Goal: Information Seeking & Learning: Learn about a topic

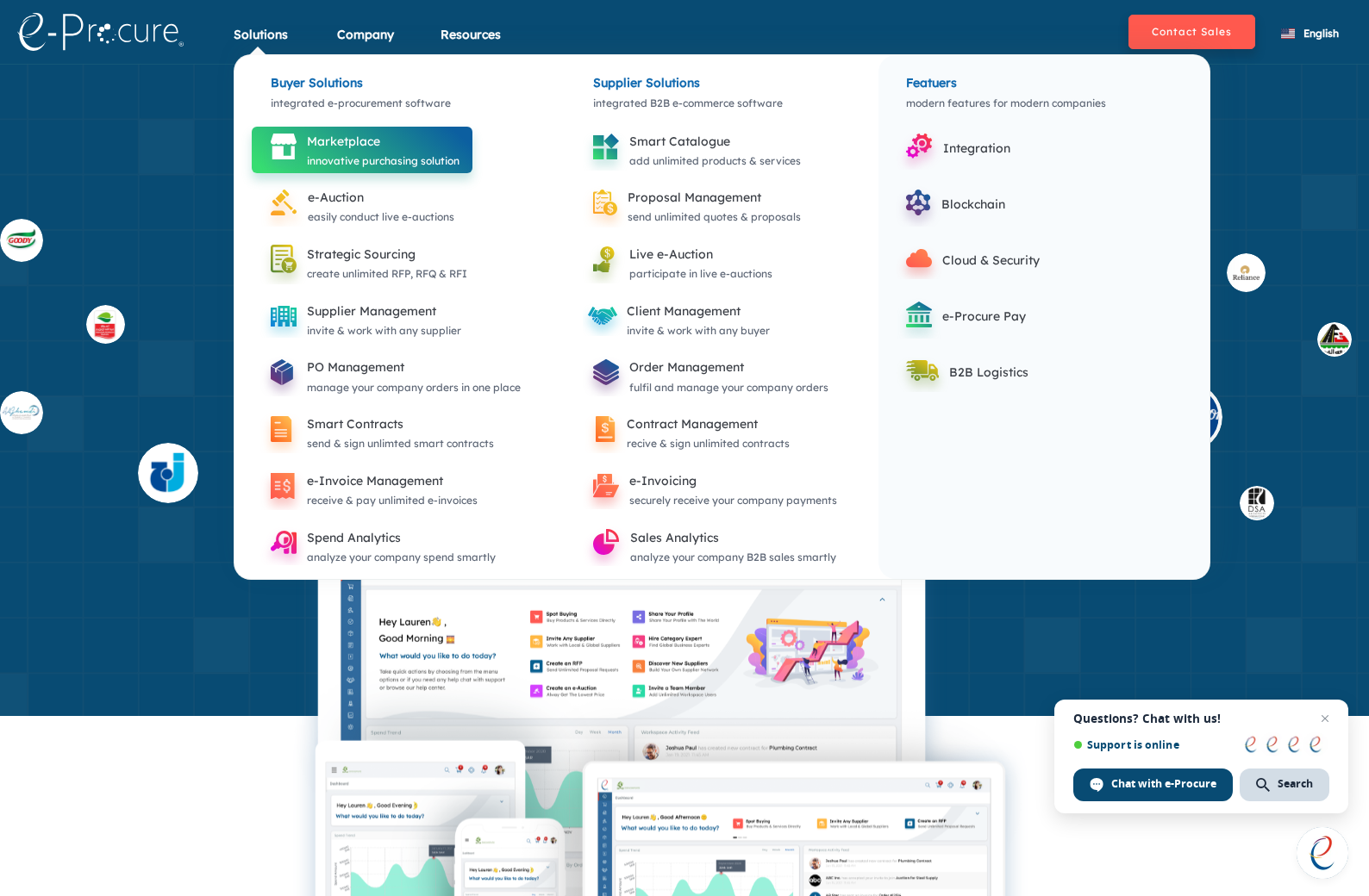
click at [372, 154] on div "innovative purchasing solution" at bounding box center [383, 161] width 152 height 19
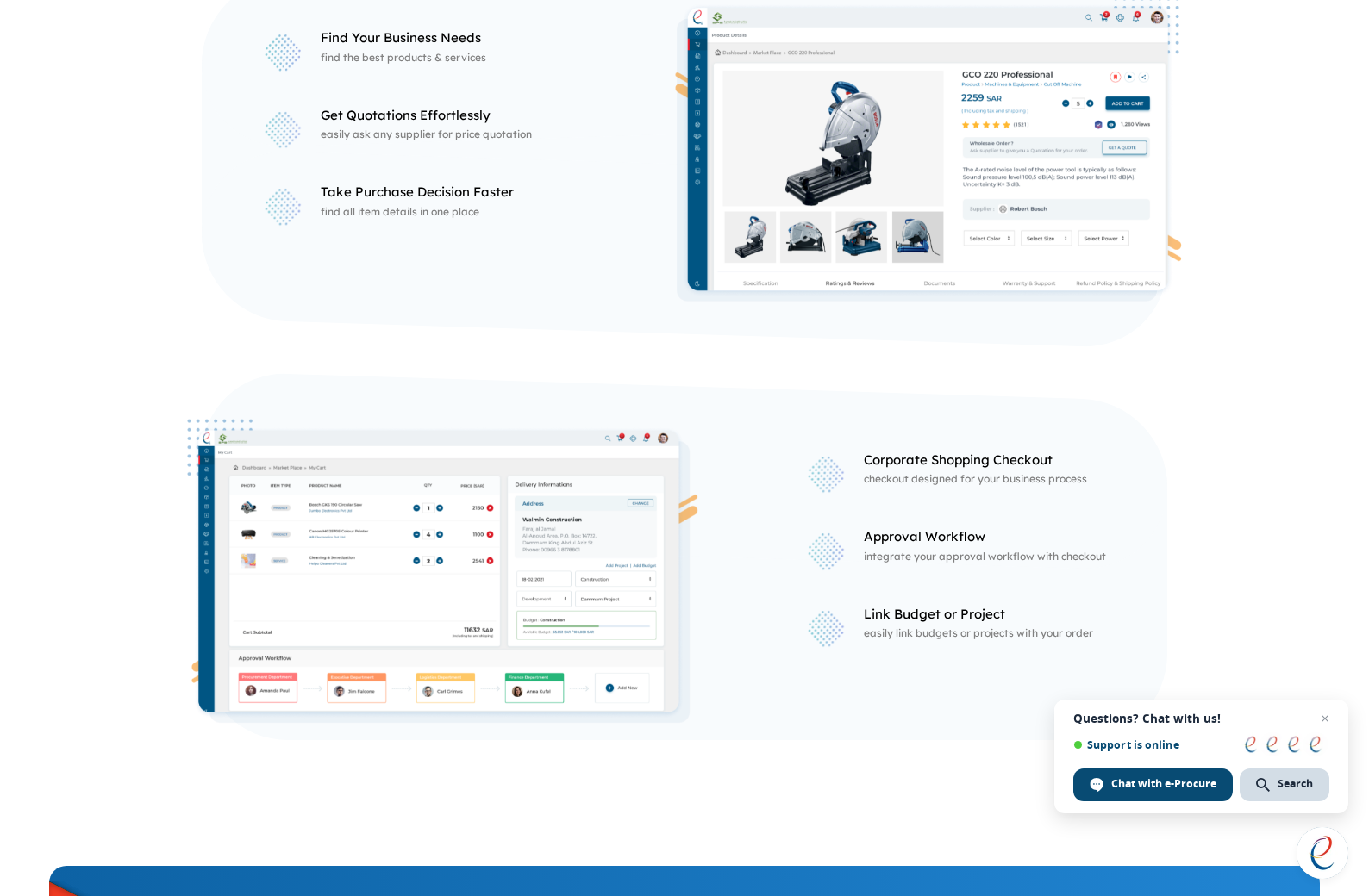
scroll to position [1379, 0]
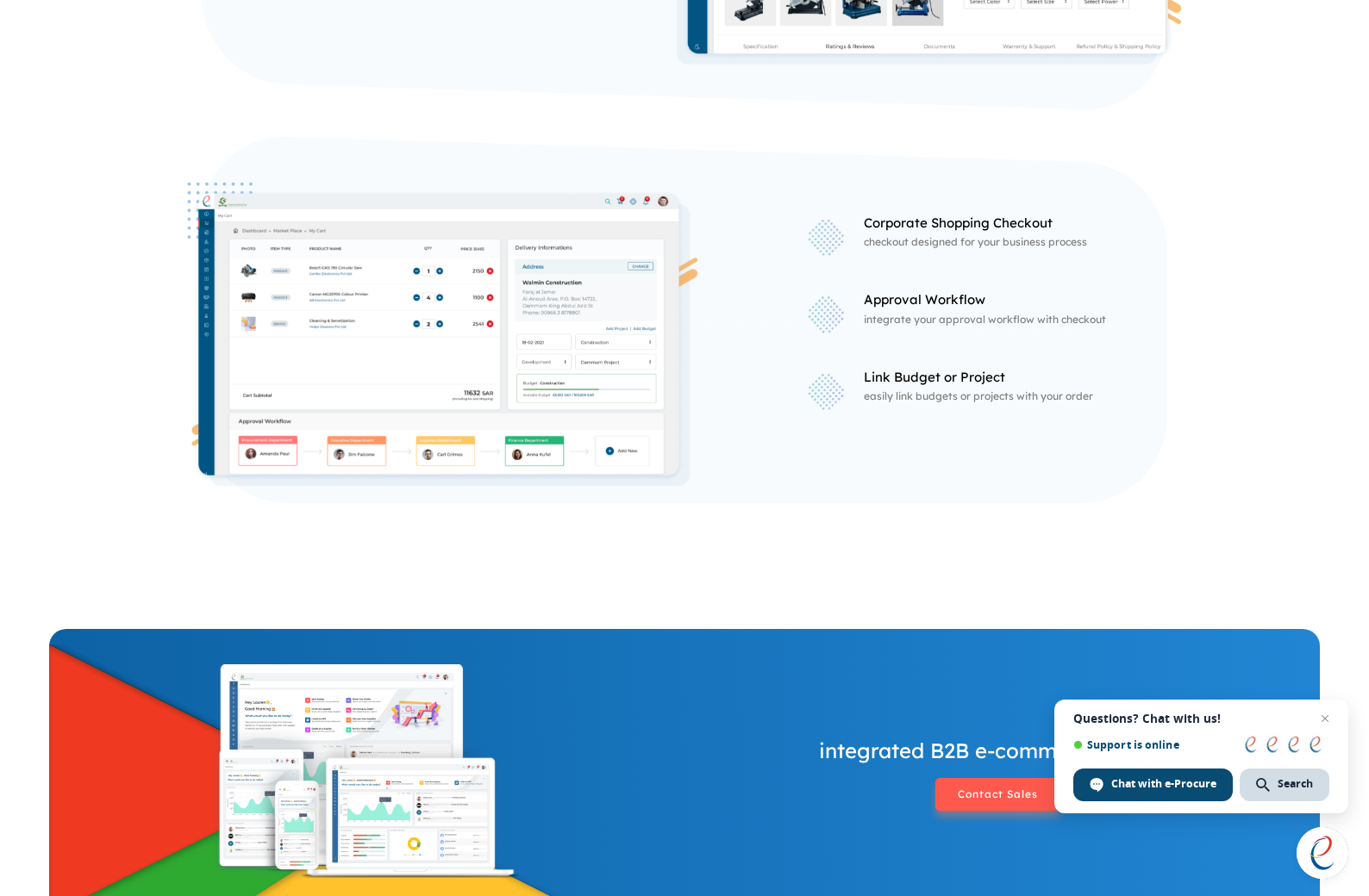
click at [1328, 854] on span "Open chat" at bounding box center [1322, 854] width 52 height 52
click at [1331, 718] on span "Close chat" at bounding box center [1325, 719] width 22 height 22
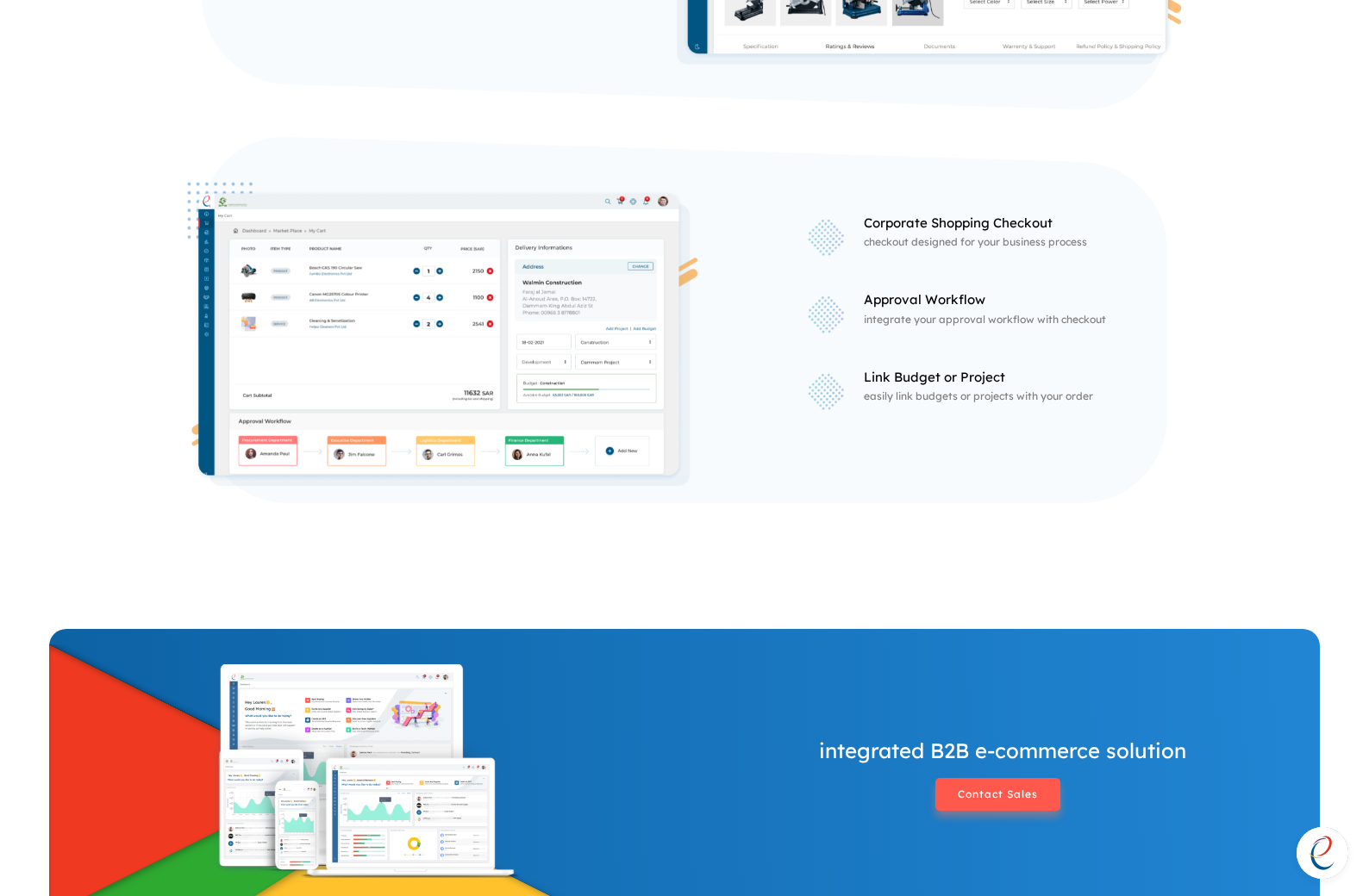
click at [1325, 847] on span "Open chat" at bounding box center [1322, 854] width 52 height 52
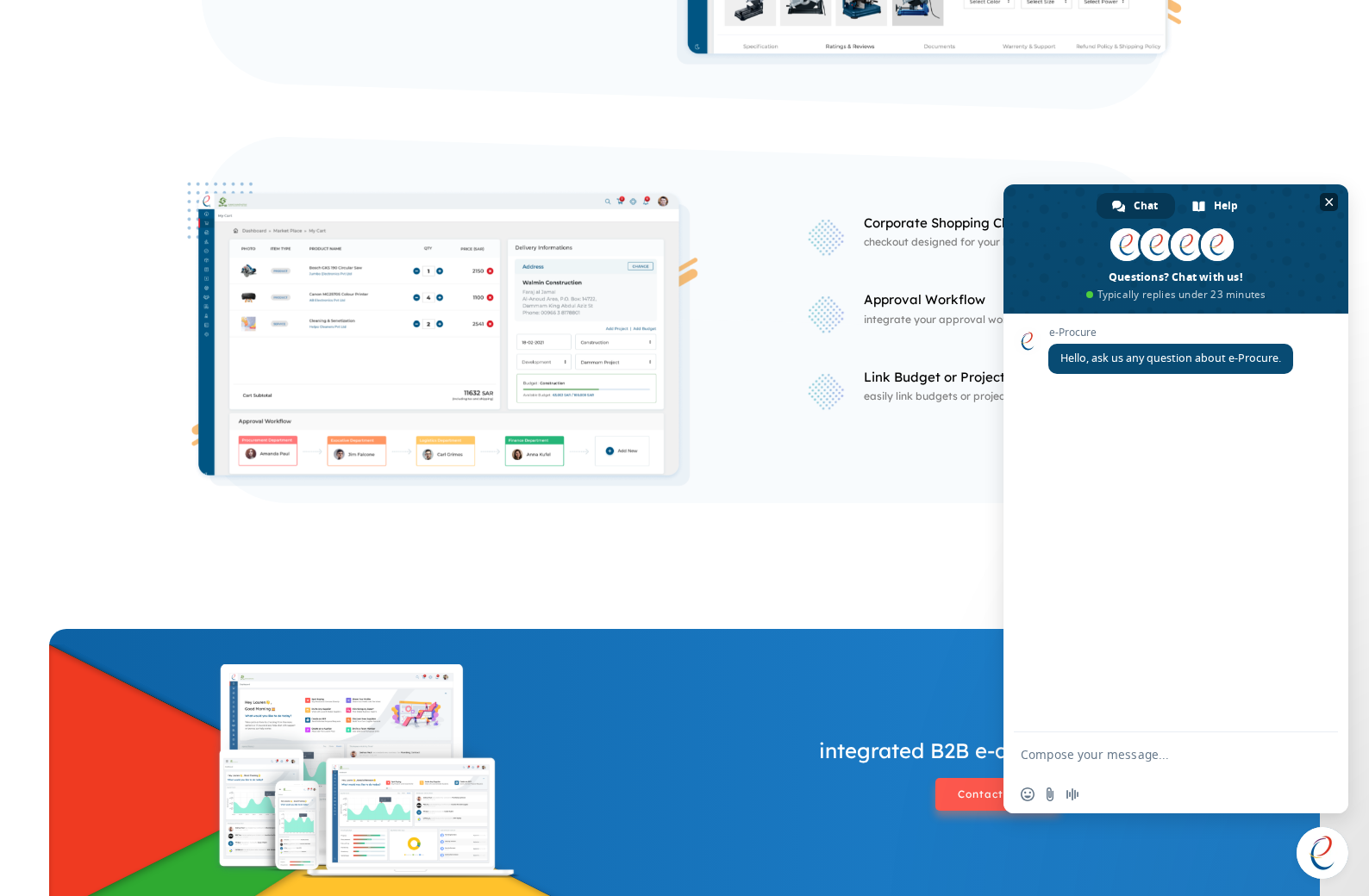
click at [1340, 199] on span at bounding box center [1175, 248] width 345 height 129
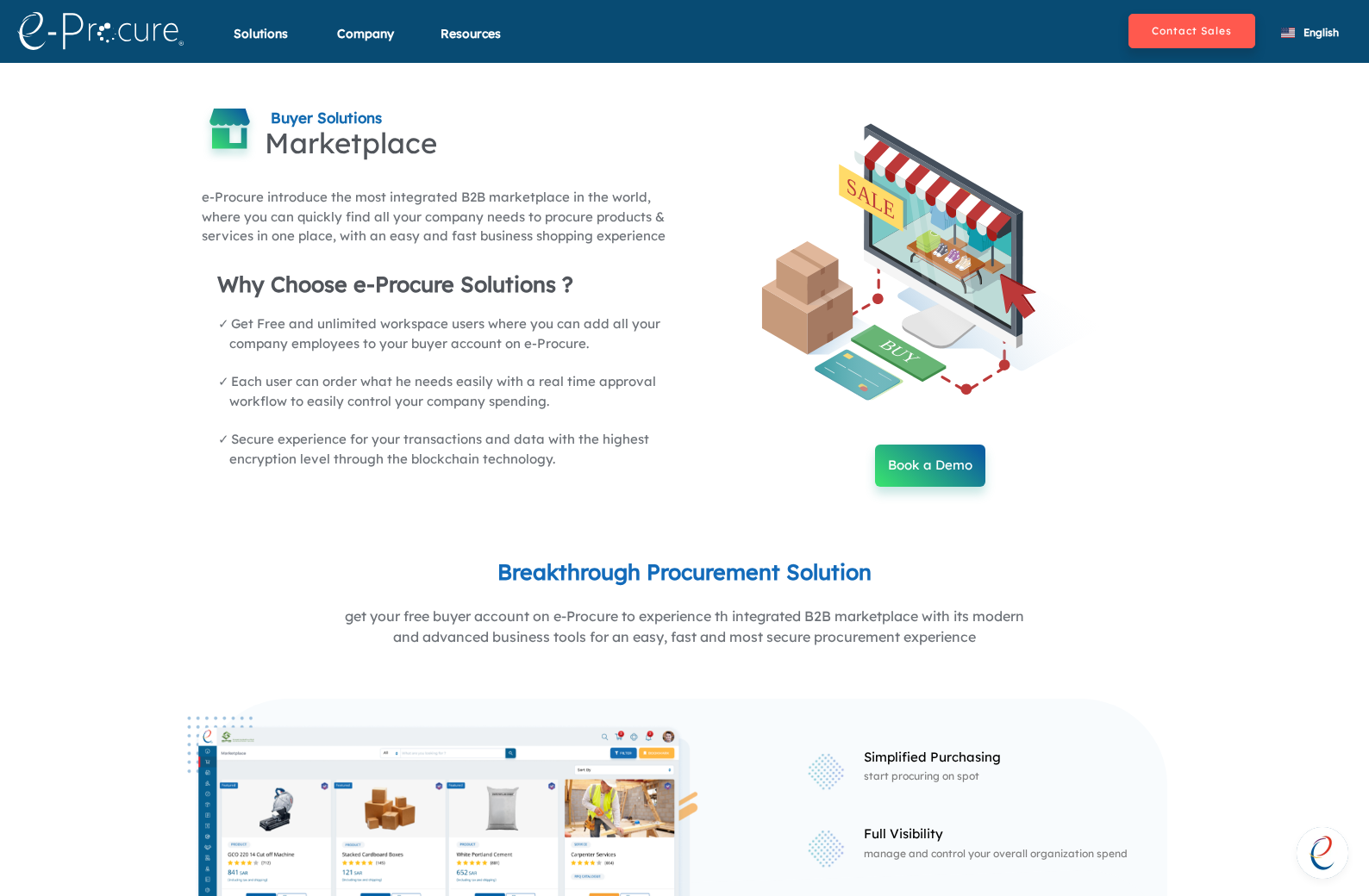
scroll to position [0, 0]
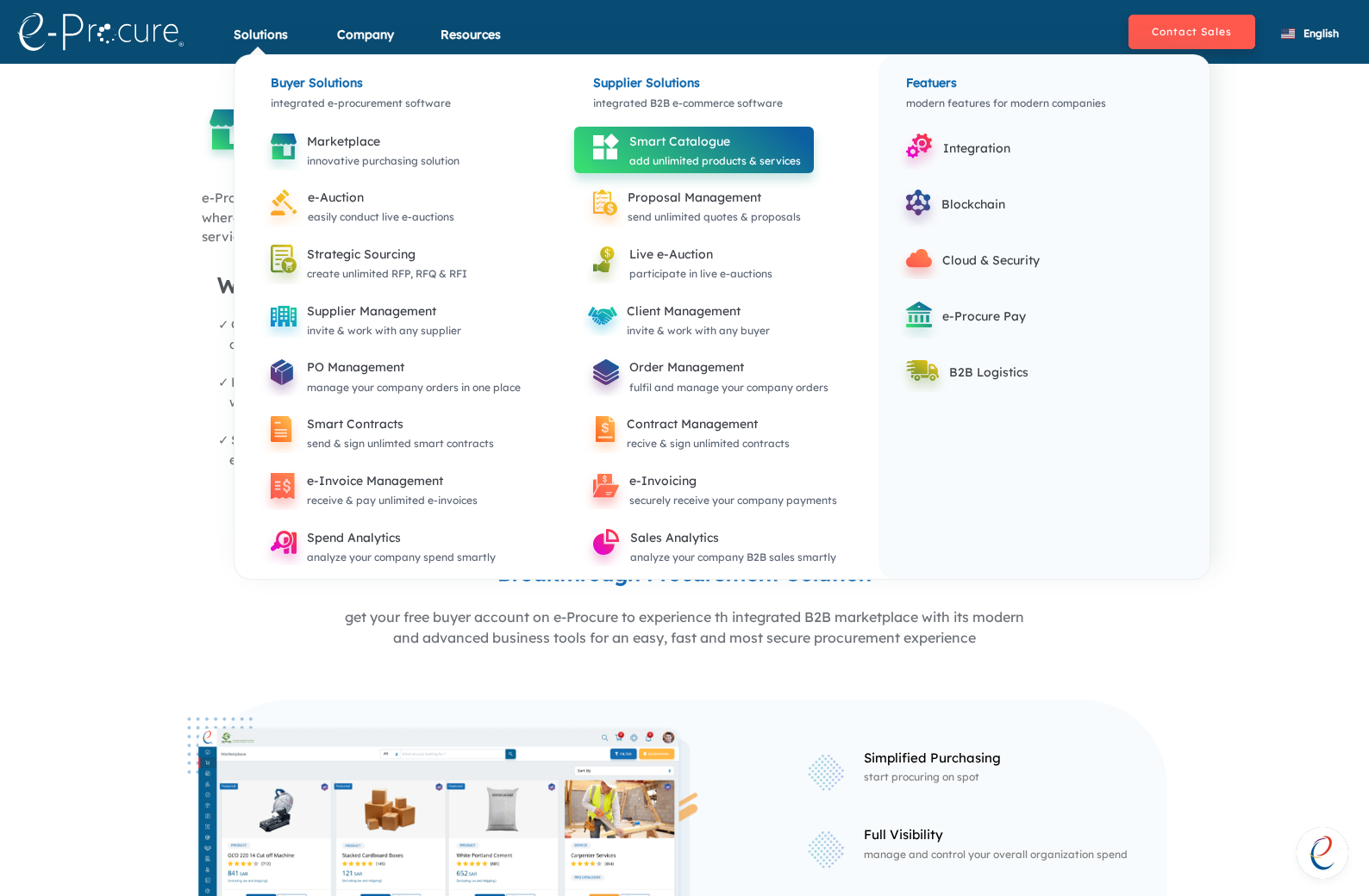
click at [731, 161] on div "add unlimited products & services" at bounding box center [715, 161] width 171 height 19
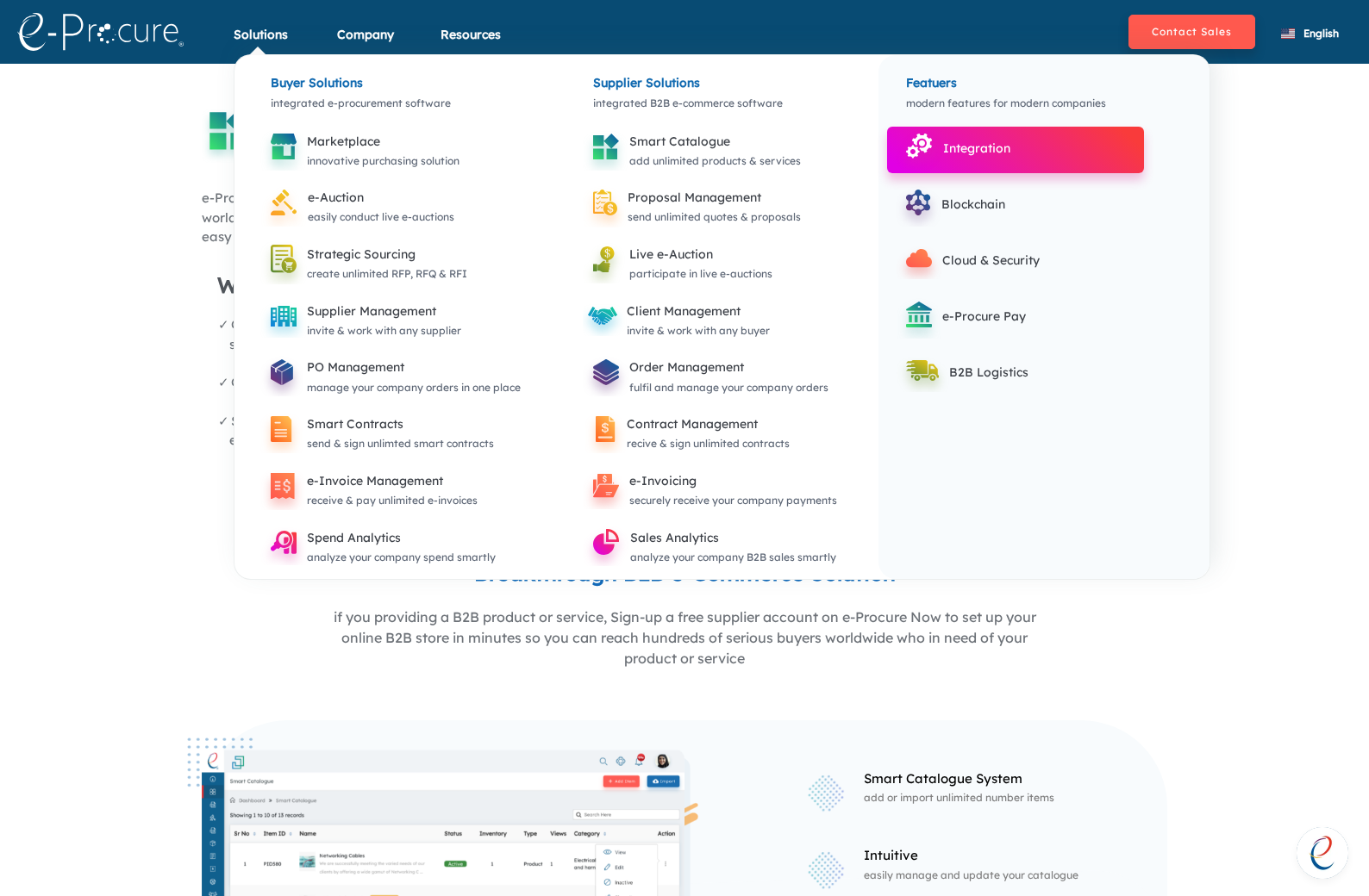
click at [1027, 157] on div "Integration" at bounding box center [1037, 148] width 189 height 21
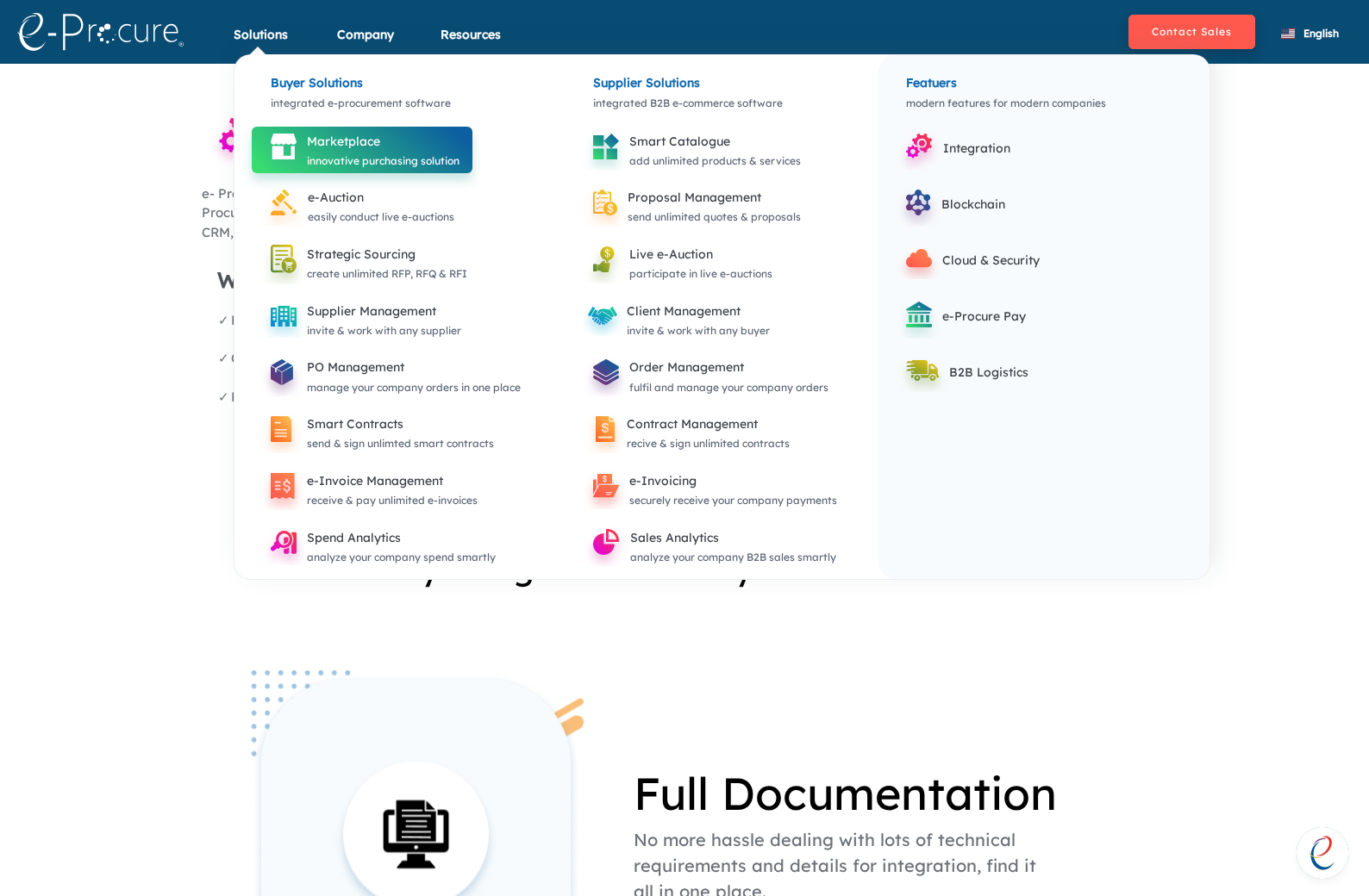
click at [336, 160] on div "innovative purchasing solution" at bounding box center [383, 161] width 152 height 19
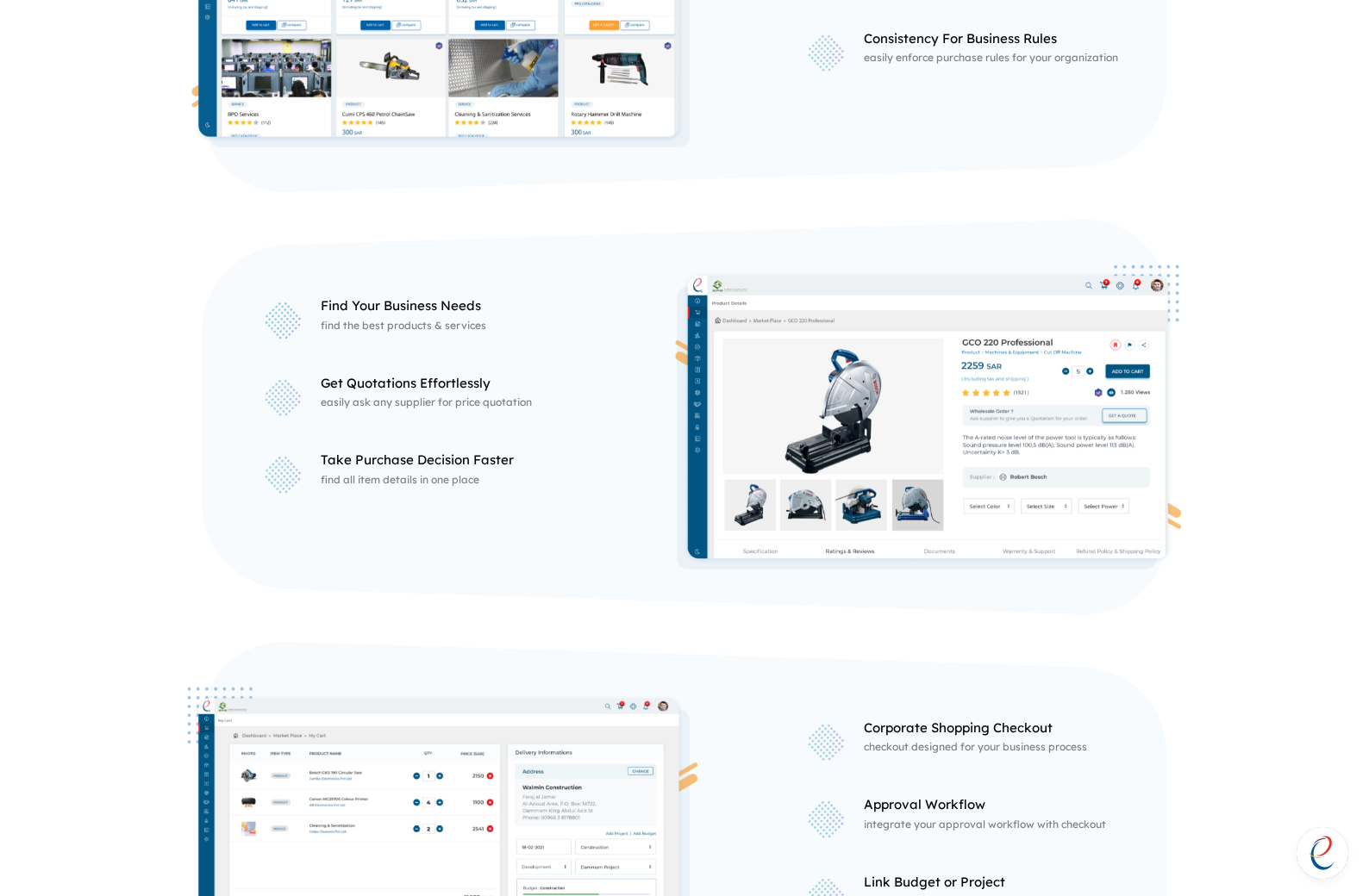
scroll to position [1034, 0]
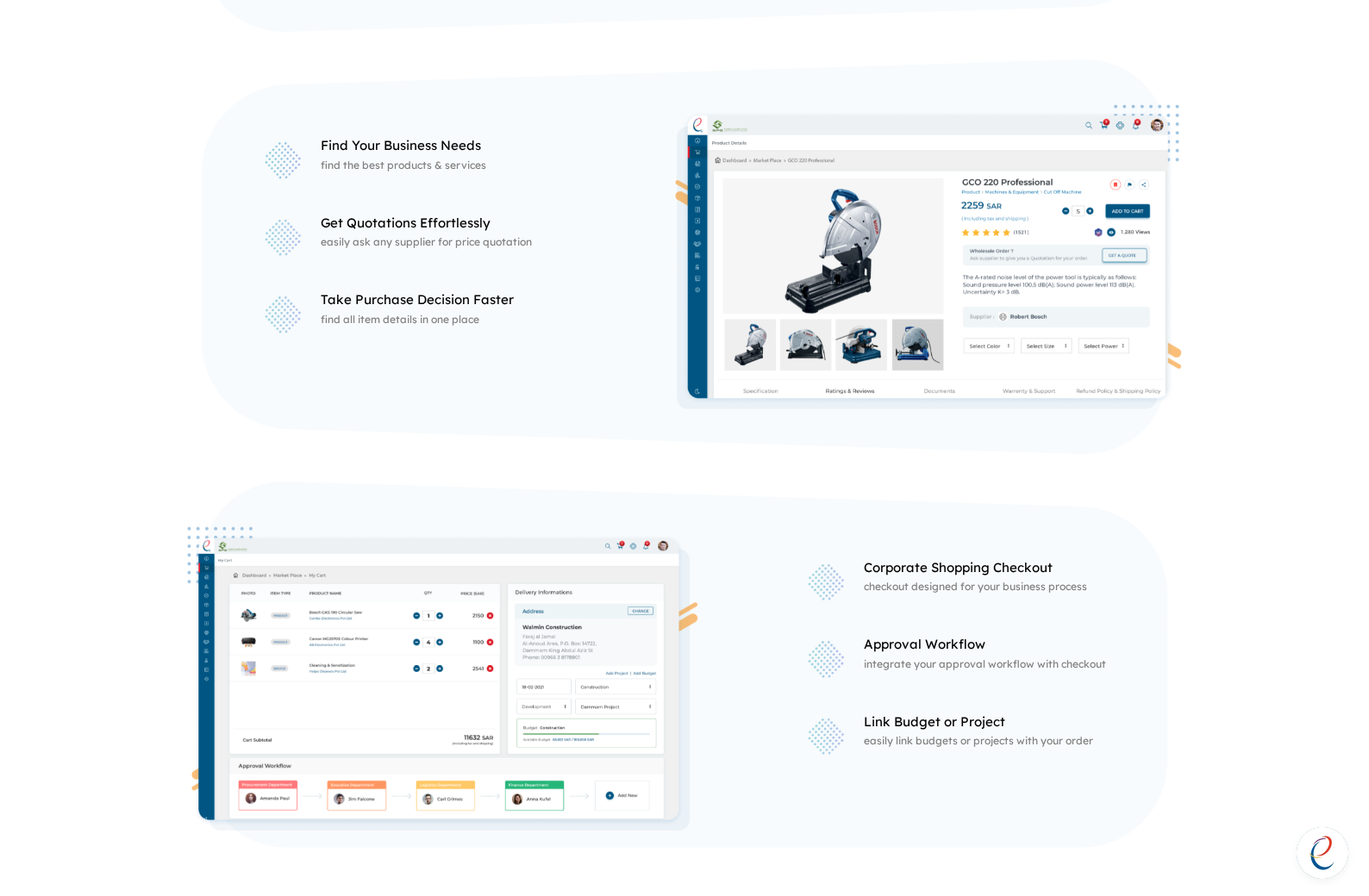
click at [1316, 842] on span "Open chat" at bounding box center [1322, 854] width 52 height 52
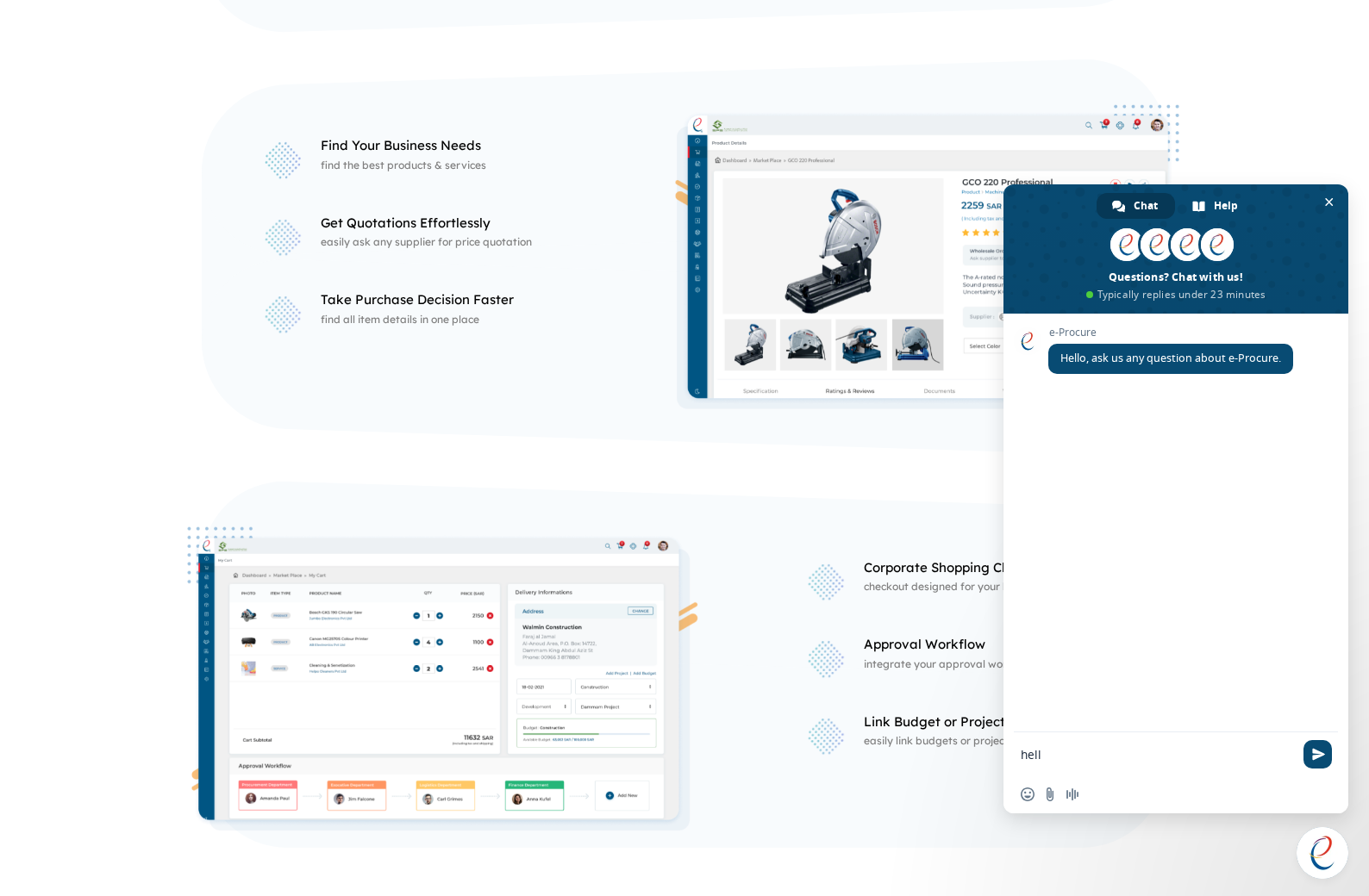
type textarea "hello"
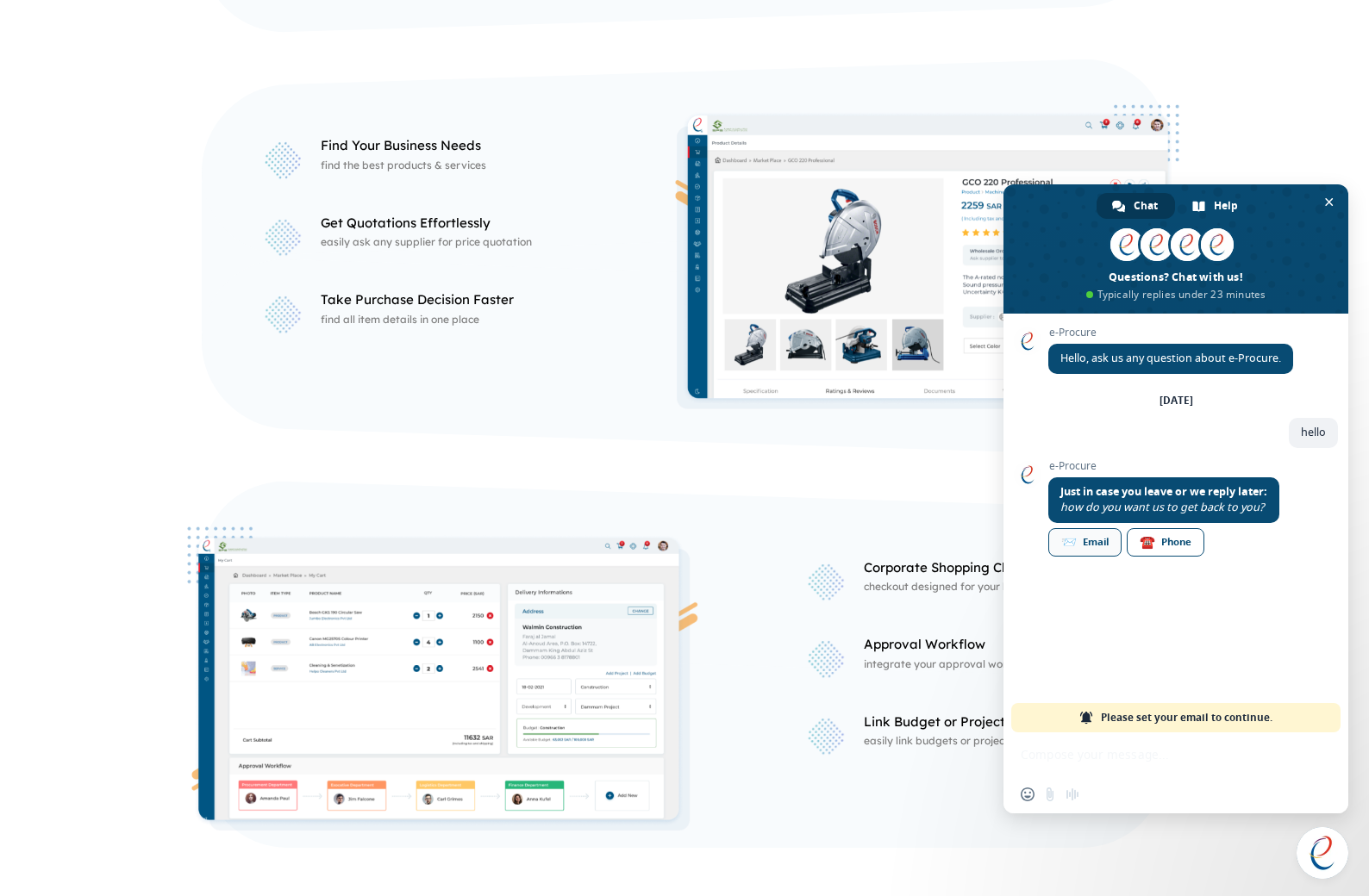
click at [1100, 538] on div "📨 Email" at bounding box center [1084, 542] width 74 height 29
click at [1328, 204] on span "Close chat" at bounding box center [1329, 202] width 9 height 9
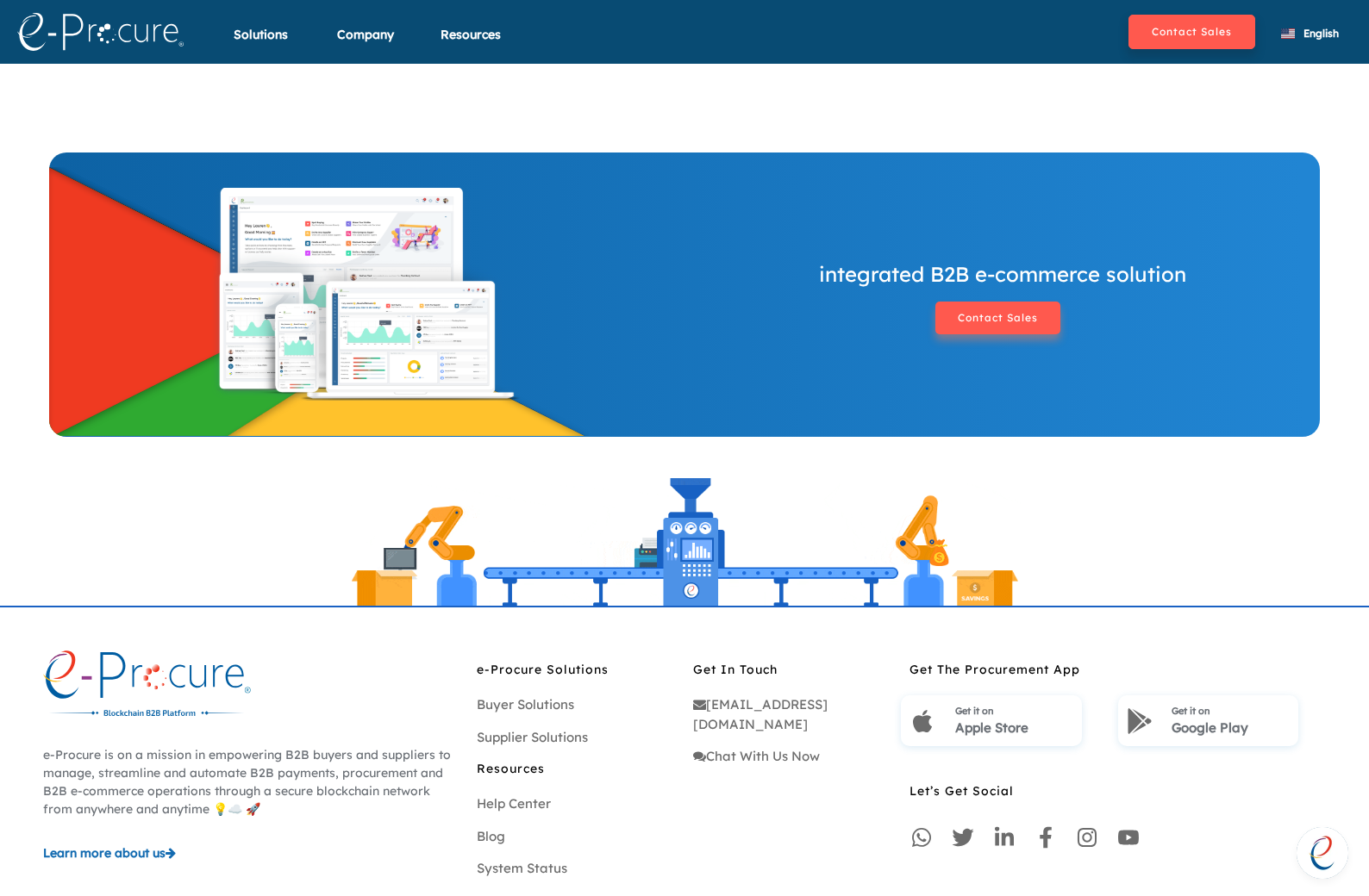
scroll to position [1776, 0]
